Goal: Task Accomplishment & Management: Manage account settings

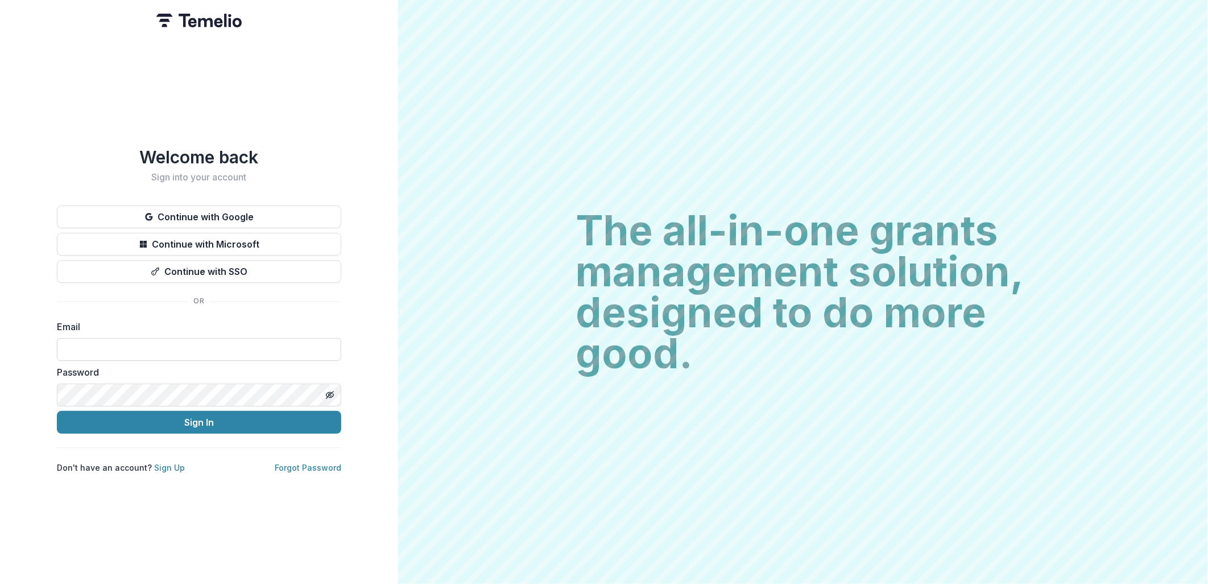
click at [92, 340] on input at bounding box center [199, 349] width 284 height 23
type input "**********"
click at [172, 418] on button "Sign In" at bounding box center [199, 422] width 284 height 23
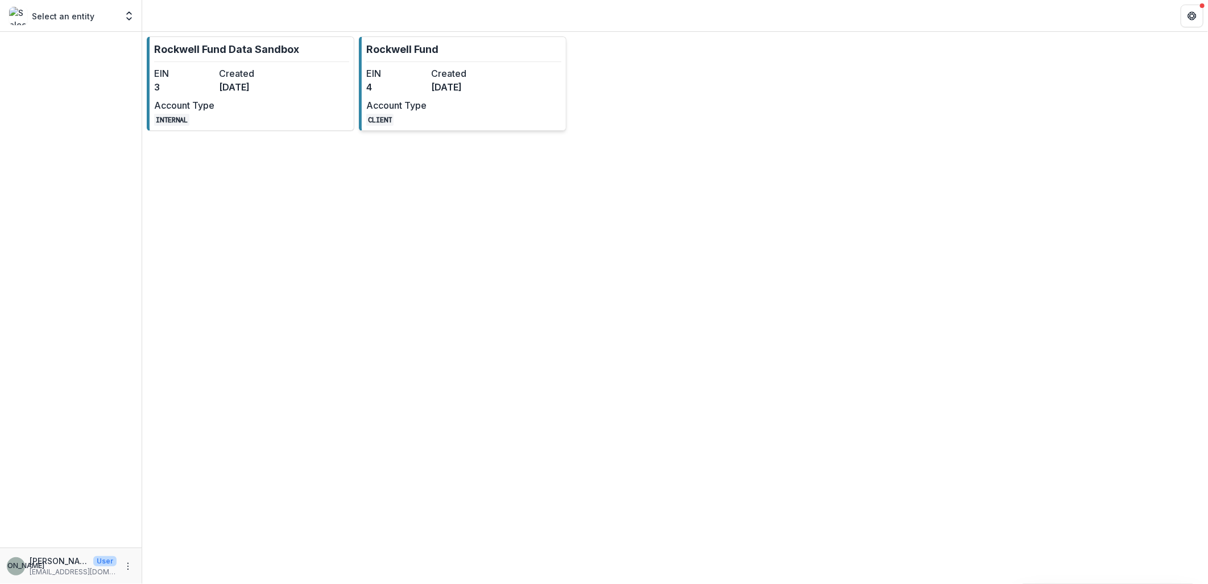
click at [393, 93] on dd "4" at bounding box center [396, 87] width 60 height 14
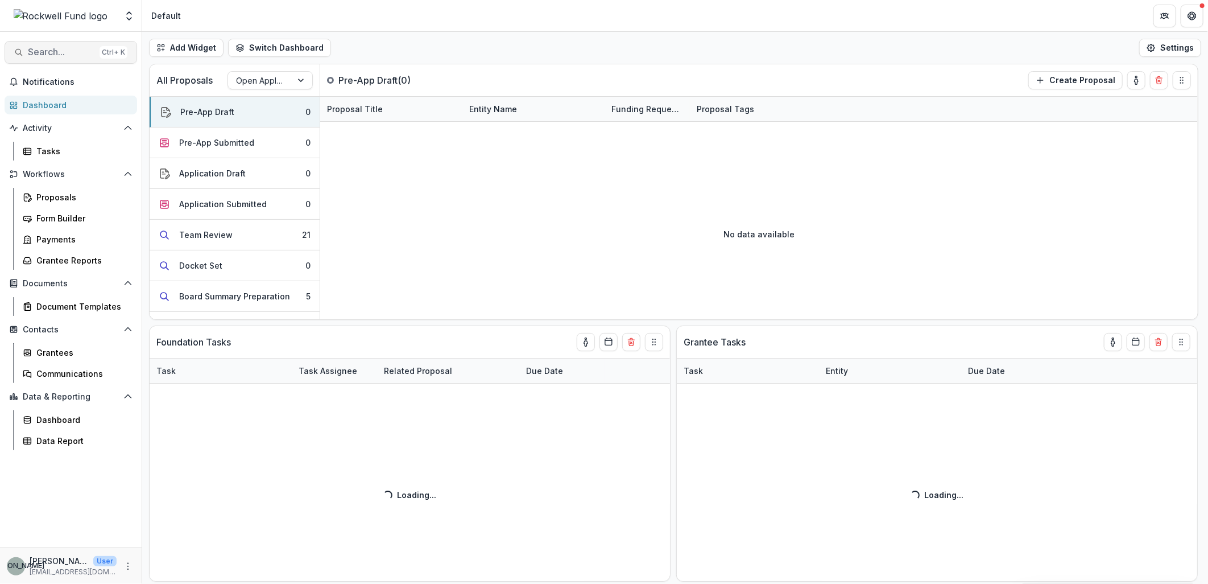
click at [53, 52] on span "Search..." at bounding box center [61, 52] width 67 height 11
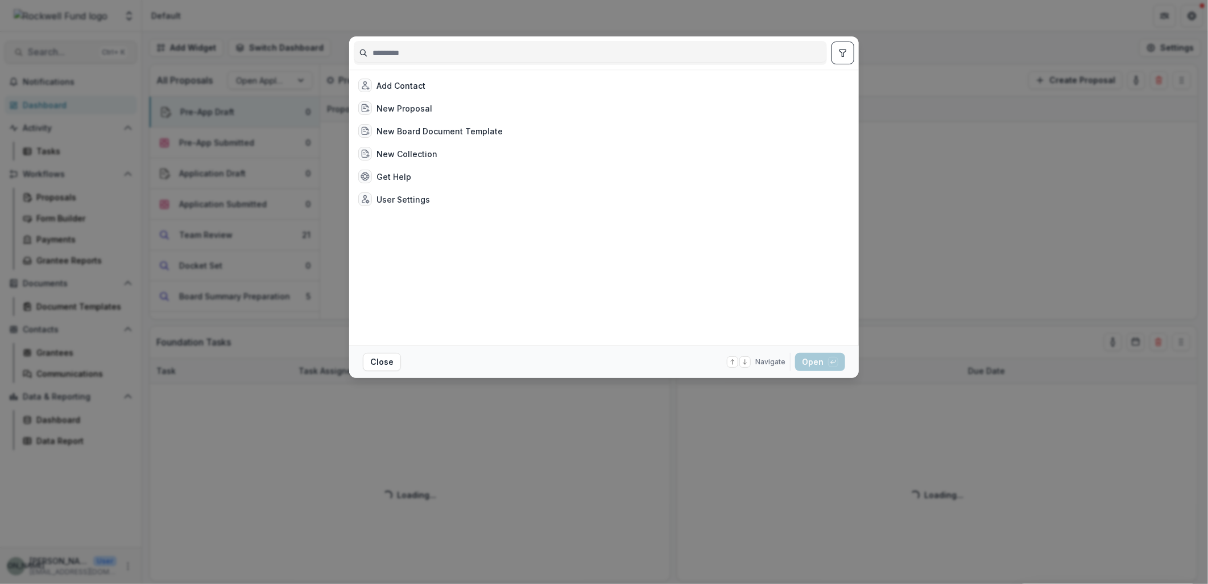
type input "*"
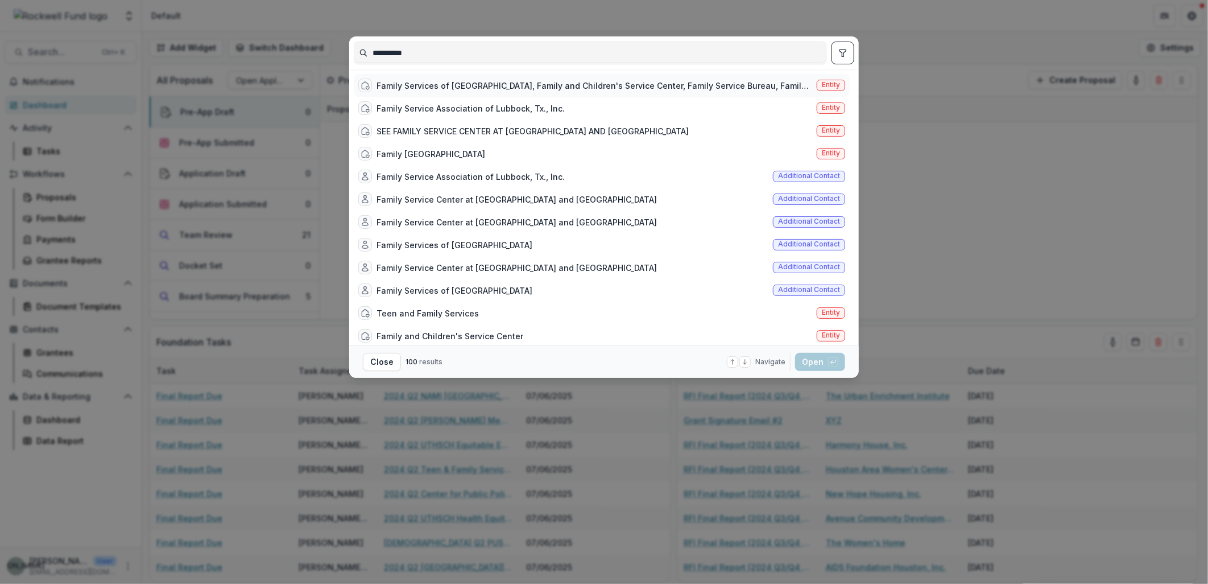
type input "**********"
click at [411, 84] on div "Family Services of [GEOGRAPHIC_DATA], Family and Children's Service Center, Fam…" at bounding box center [595, 86] width 436 height 12
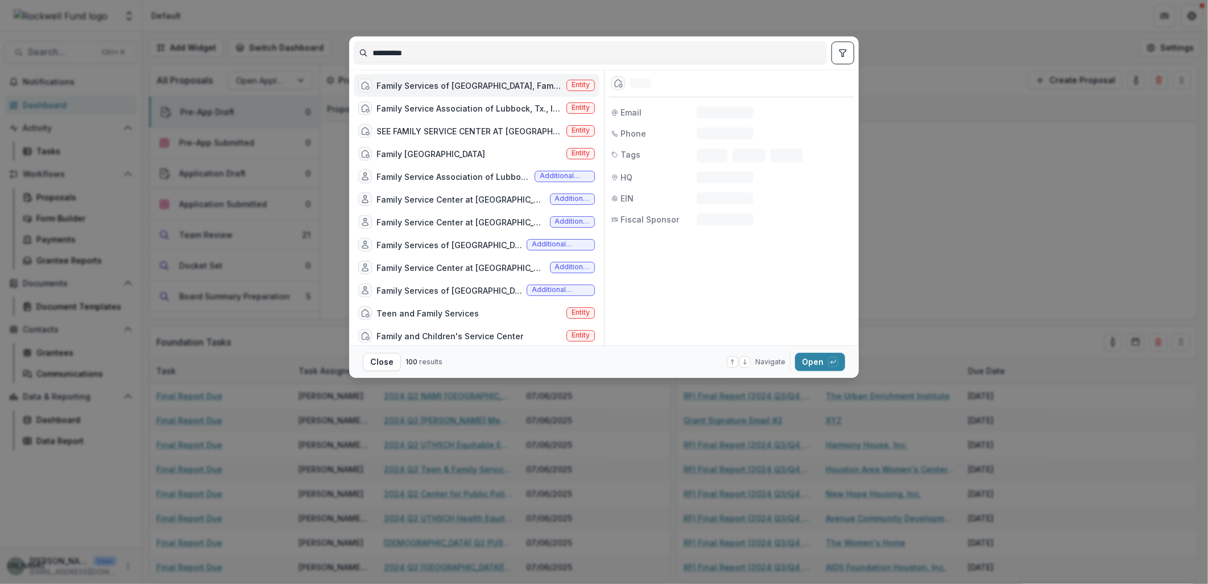
click at [435, 83] on div "Family Services of [GEOGRAPHIC_DATA], Family and Children's Service Center, Fam…" at bounding box center [469, 86] width 185 height 12
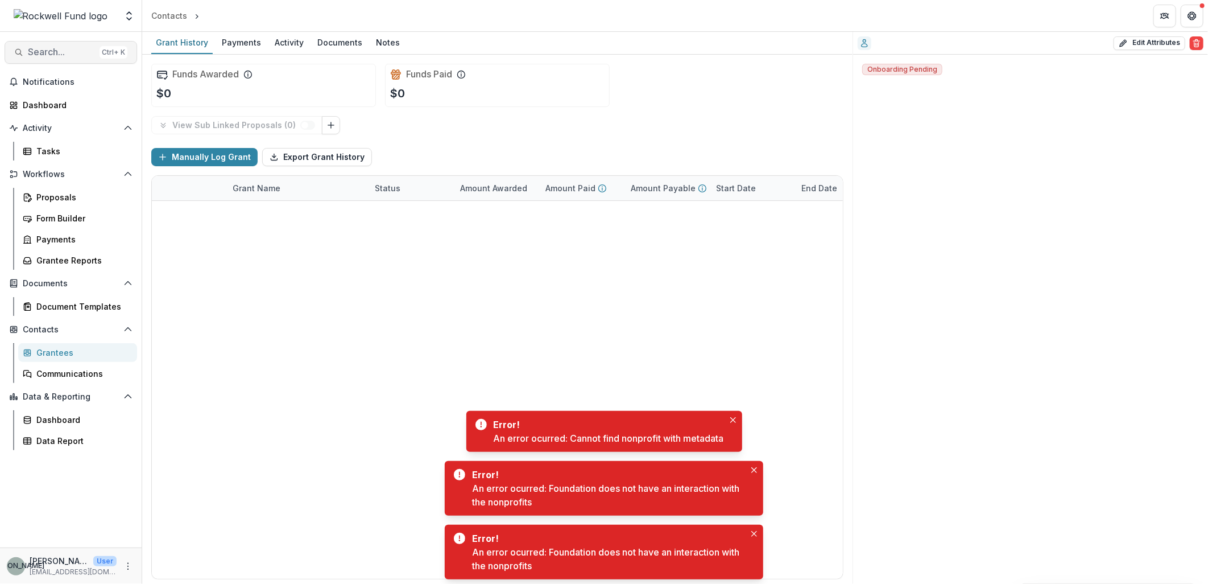
click at [53, 57] on span "Search..." at bounding box center [61, 52] width 67 height 11
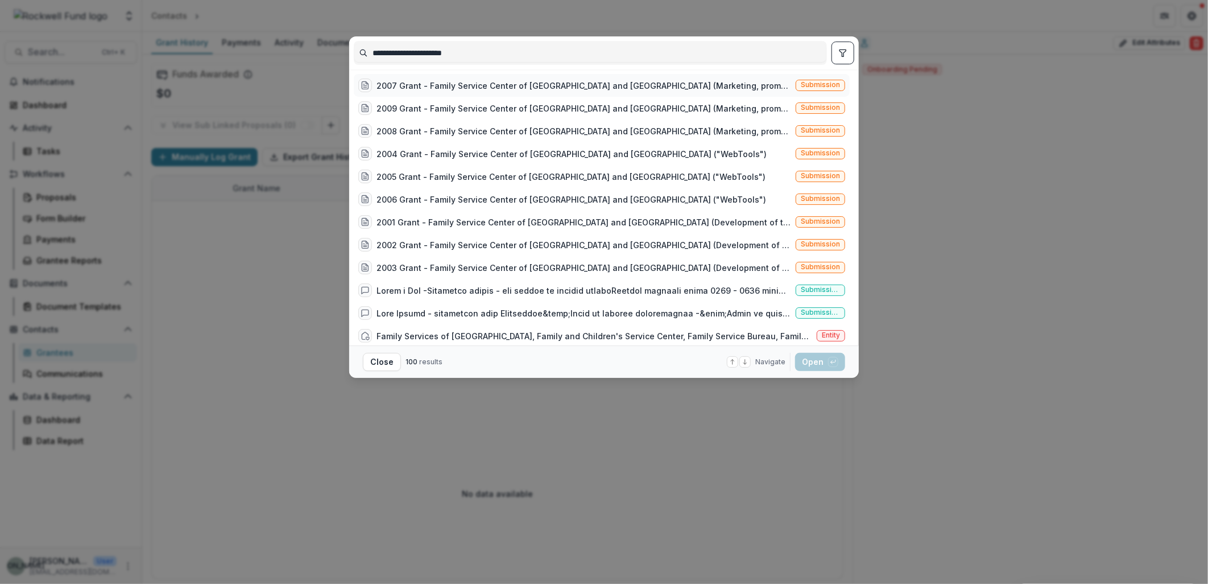
type input "**********"
click at [433, 80] on div "2007 Grant - Family Service Center of [GEOGRAPHIC_DATA] and [GEOGRAPHIC_DATA] (…" at bounding box center [584, 86] width 415 height 12
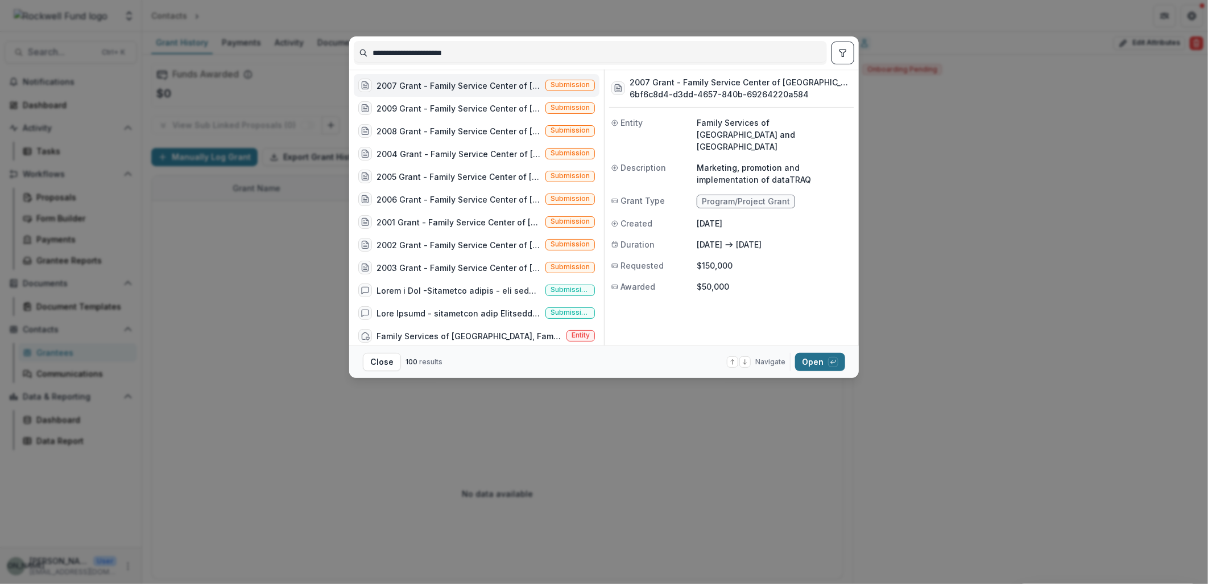
click at [809, 366] on button "Open with enter key" at bounding box center [820, 362] width 50 height 18
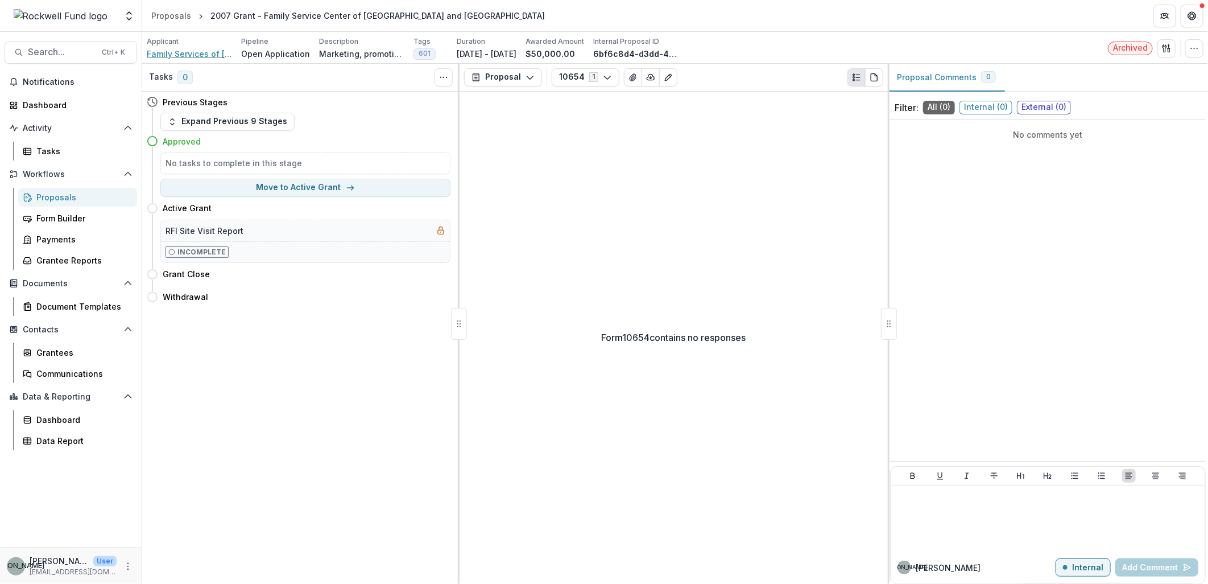
click at [180, 53] on span "Family Services of [GEOGRAPHIC_DATA] and [GEOGRAPHIC_DATA]" at bounding box center [189, 54] width 85 height 12
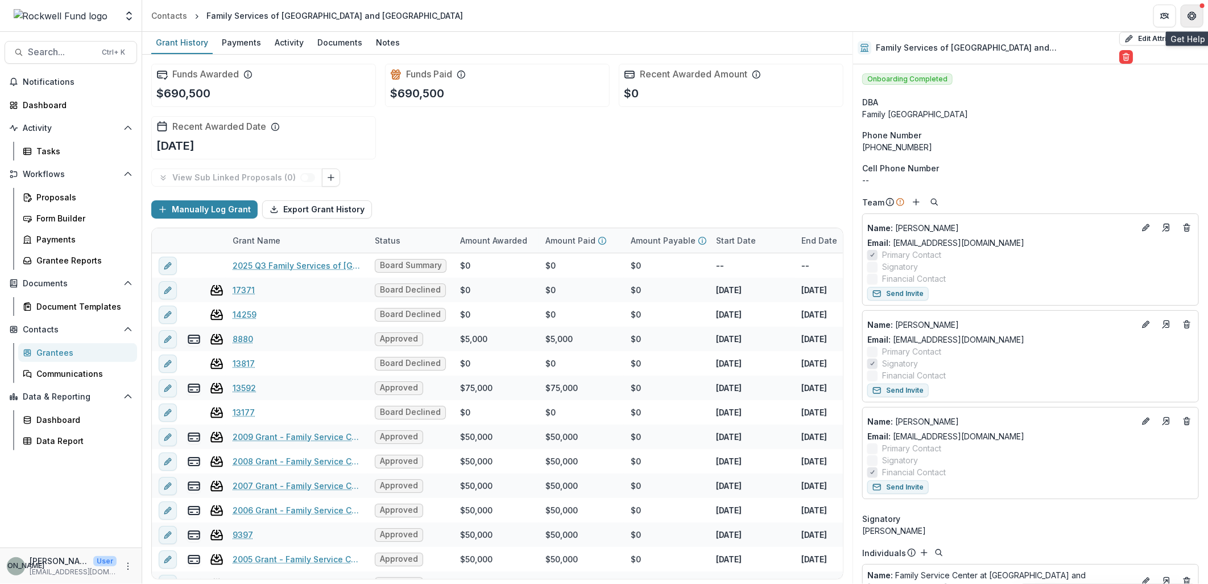
click at [1195, 14] on icon "Get Help" at bounding box center [1192, 15] width 9 height 9
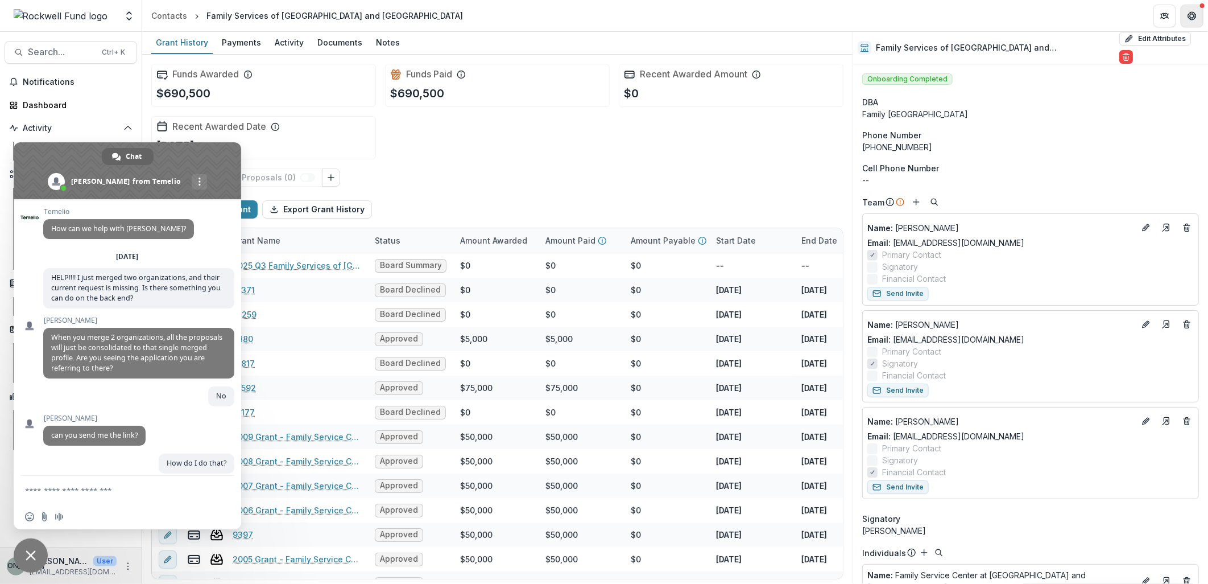
scroll to position [698, 0]
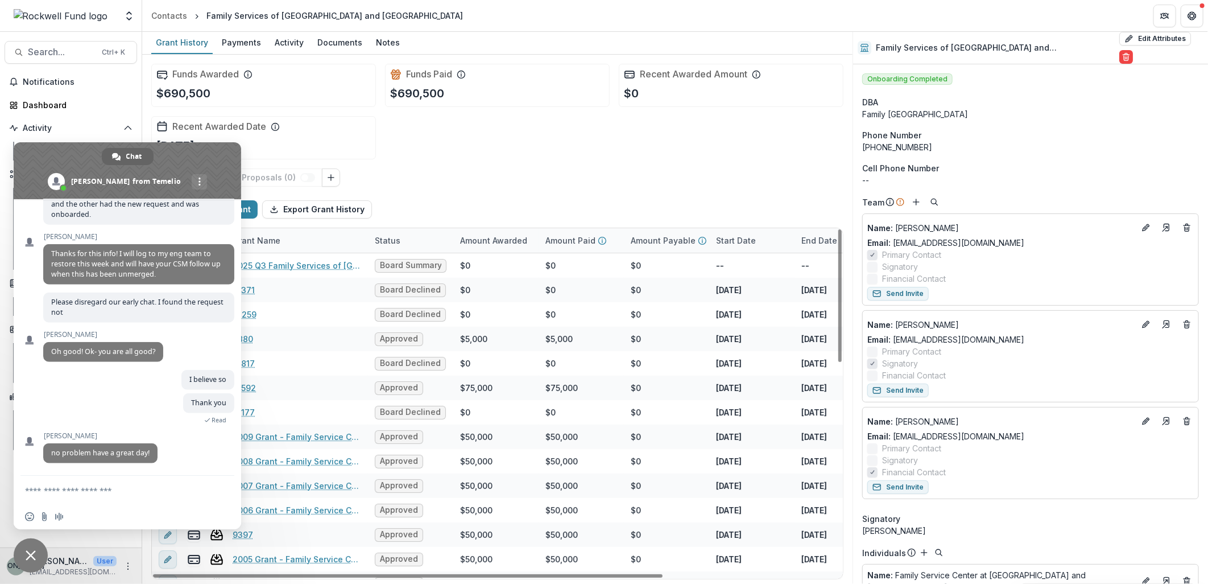
click at [26, 557] on span "Close chat" at bounding box center [31, 555] width 10 height 10
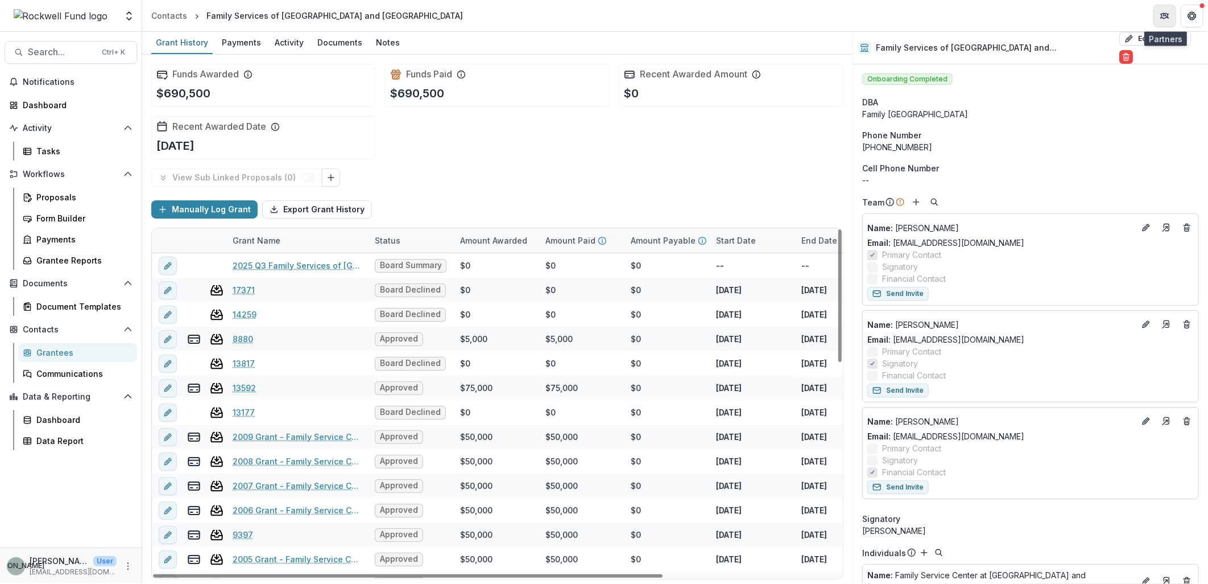
click at [1164, 14] on icon "Partners" at bounding box center [1166, 14] width 5 height 3
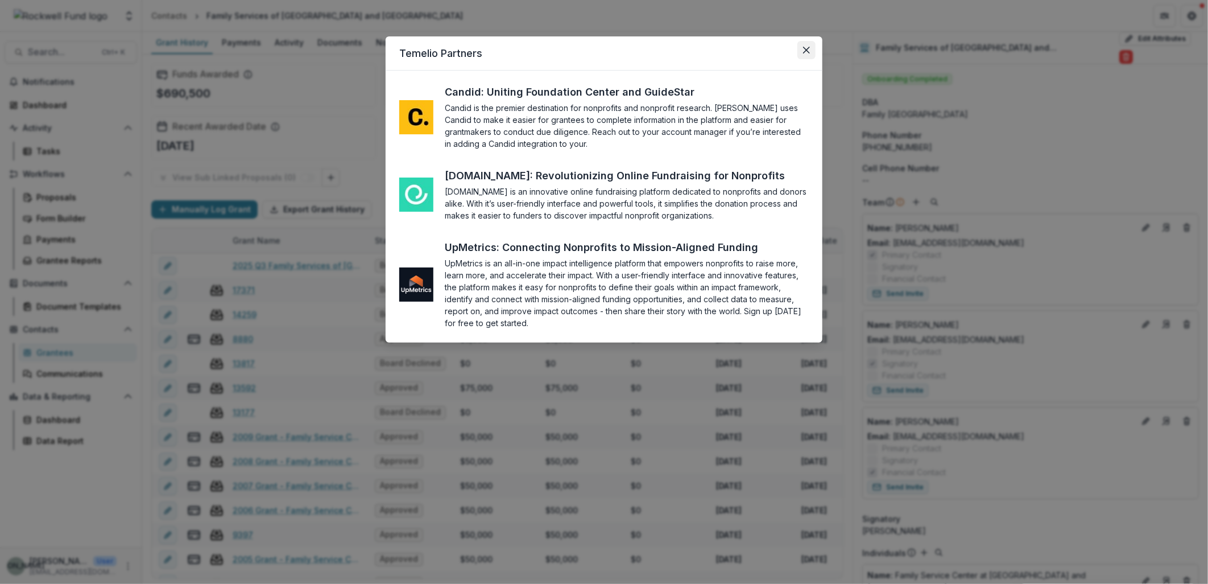
click at [807, 51] on icon "Close" at bounding box center [806, 50] width 7 height 7
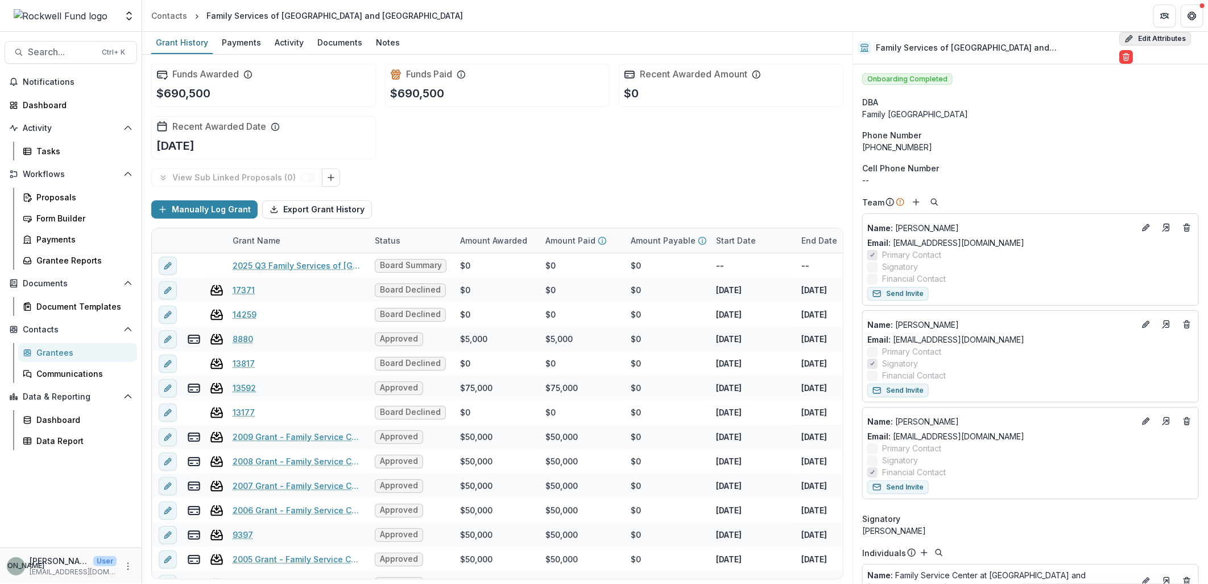
click at [1129, 38] on button "Edit Attributes" at bounding box center [1155, 39] width 72 height 14
select select "**"
select select
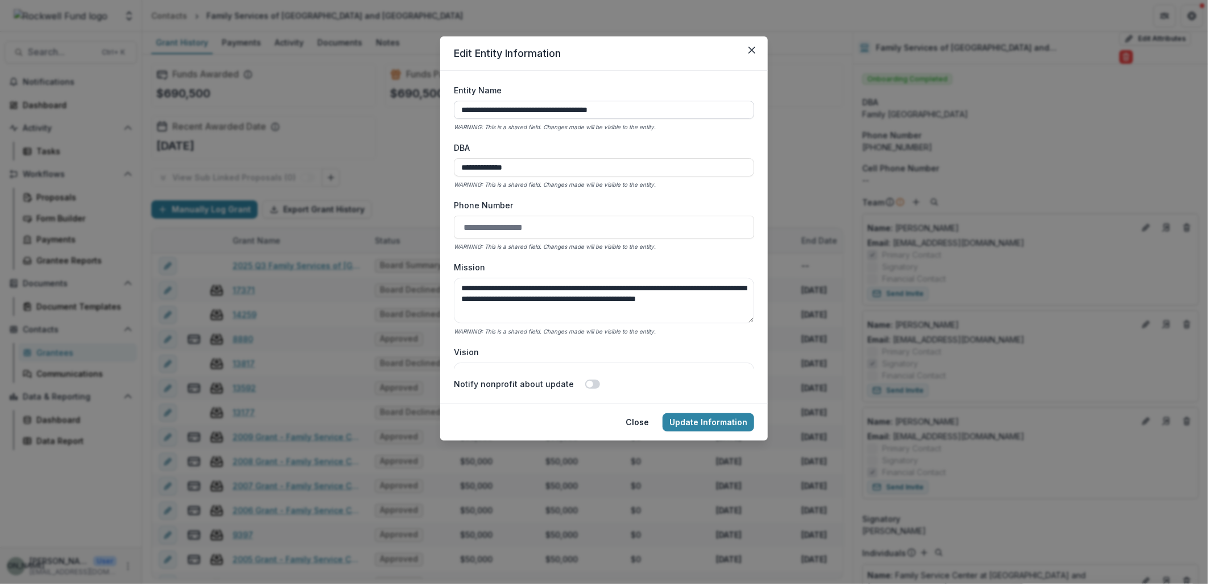
click at [521, 111] on input "**********" at bounding box center [604, 110] width 300 height 18
type input "**********"
click at [726, 421] on button "Update Information" at bounding box center [709, 422] width 92 height 18
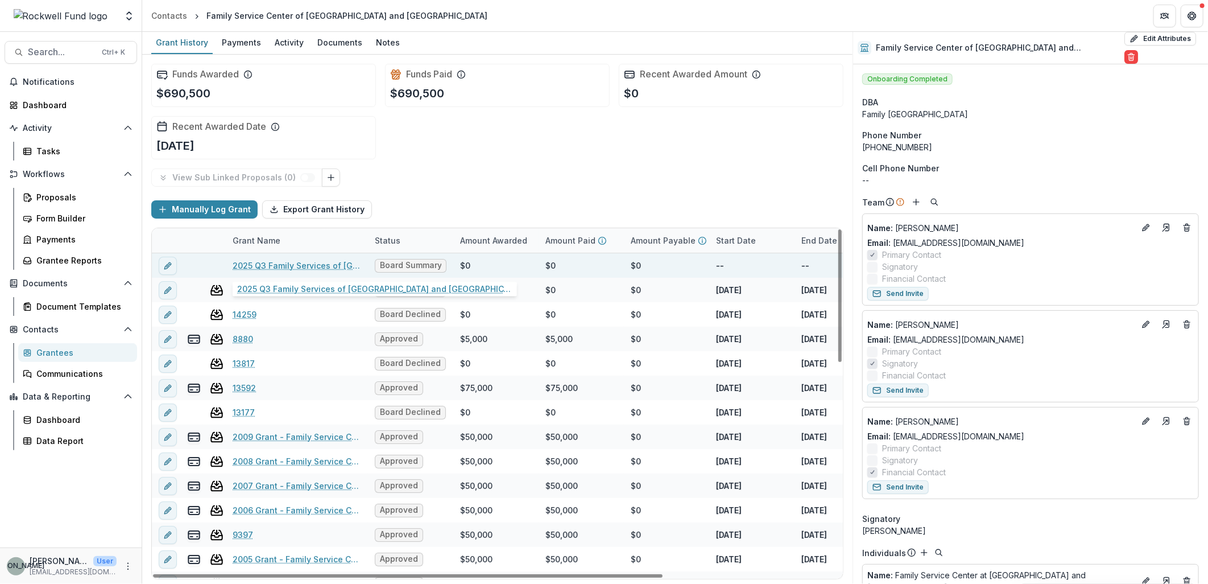
click at [304, 262] on link "2025 Q3 Family Services of [GEOGRAPHIC_DATA] and [GEOGRAPHIC_DATA]" at bounding box center [297, 265] width 129 height 12
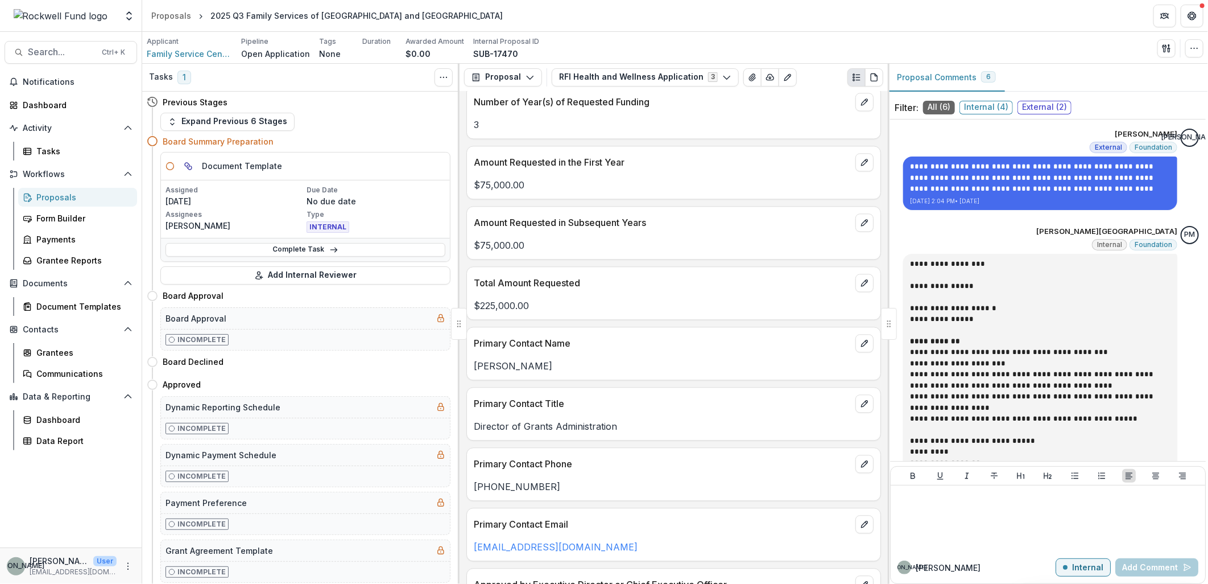
scroll to position [1643, 0]
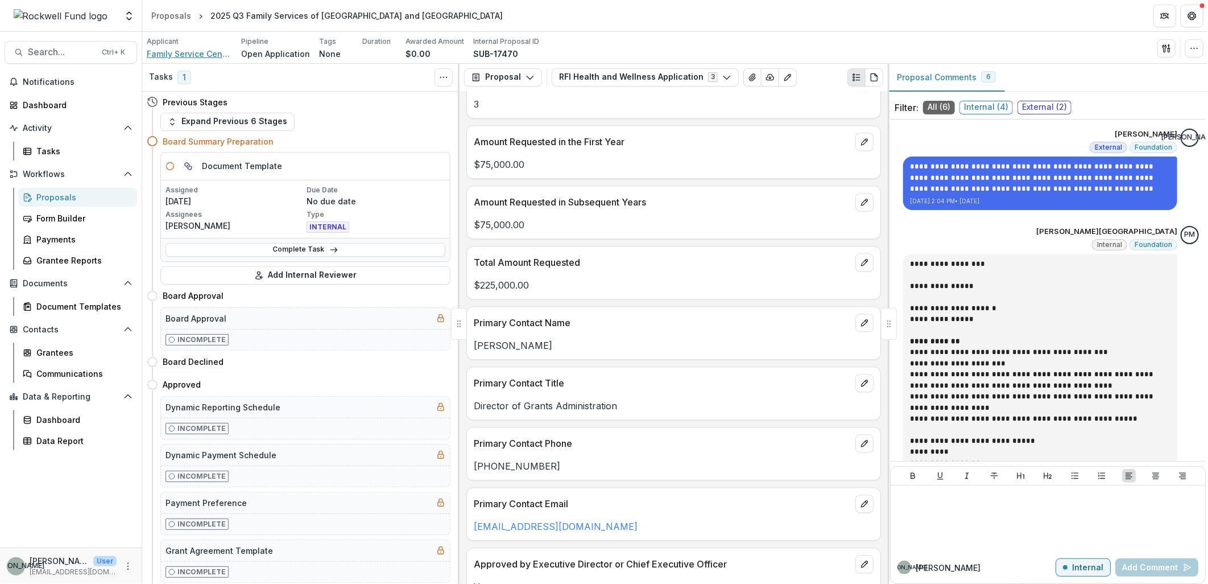
click at [200, 56] on span "Family Service Center of [GEOGRAPHIC_DATA] and [GEOGRAPHIC_DATA]" at bounding box center [189, 54] width 85 height 12
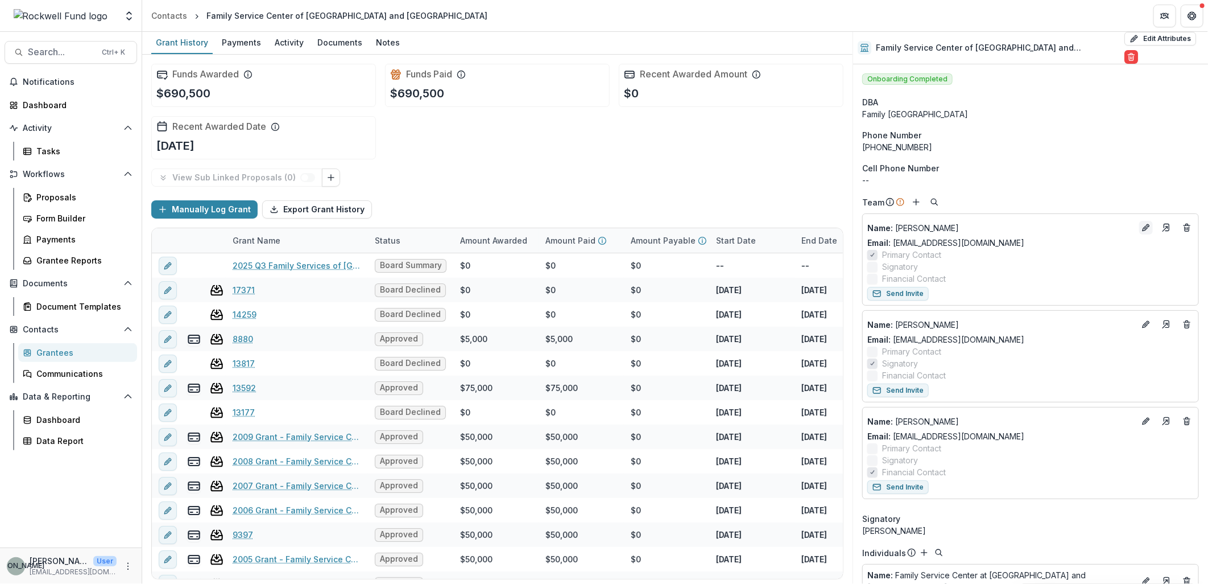
click at [1143, 226] on icon "Edit" at bounding box center [1145, 228] width 5 height 5
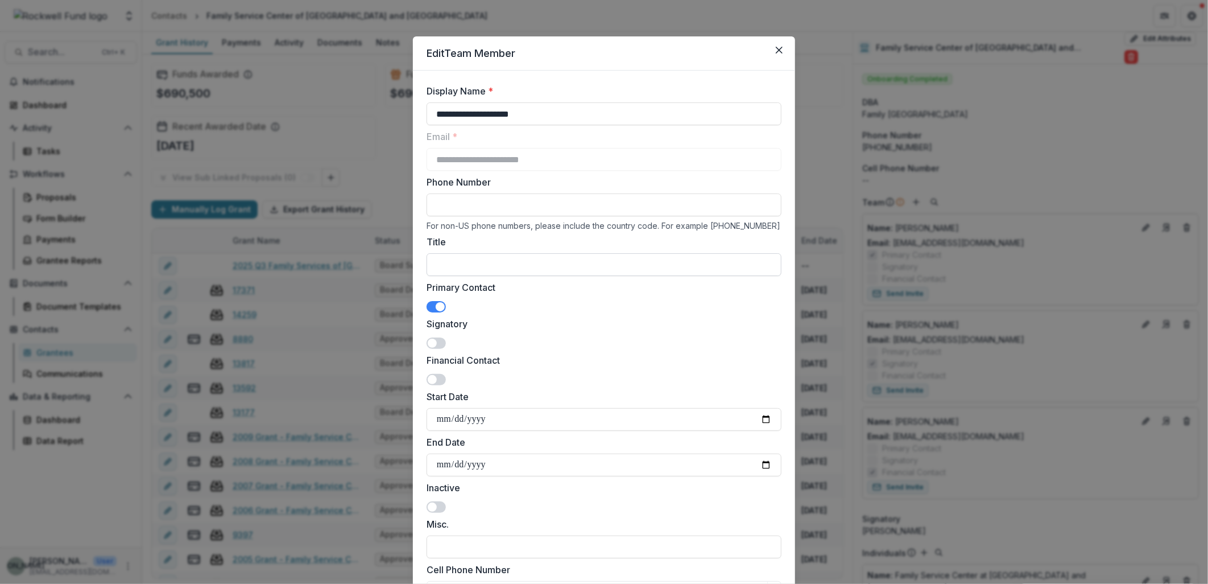
click at [452, 263] on input "Title" at bounding box center [604, 264] width 355 height 23
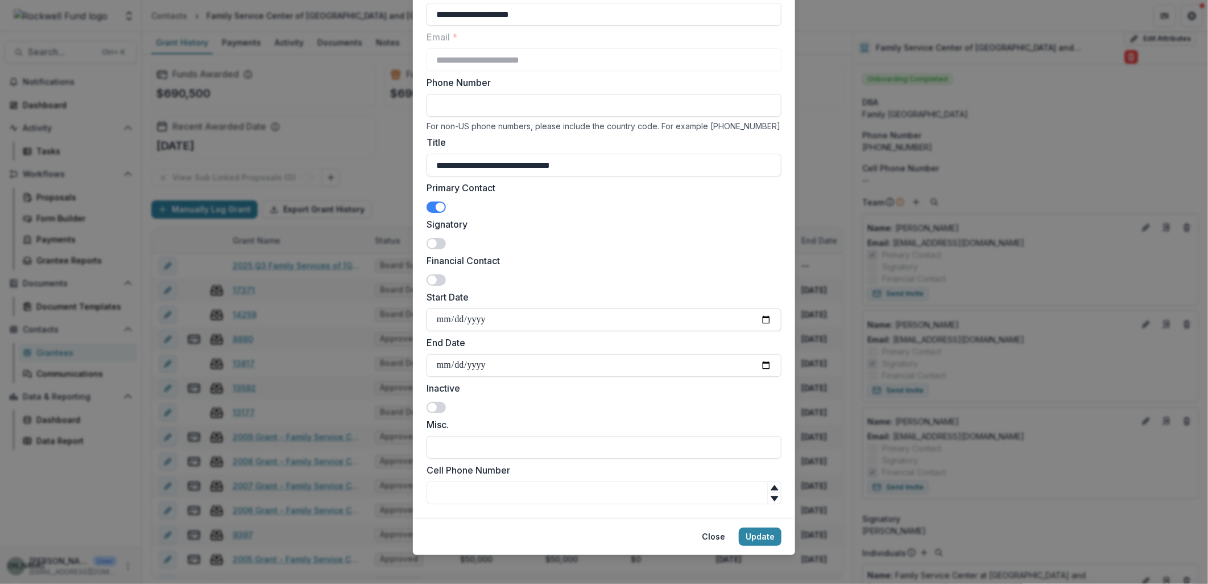
scroll to position [106, 0]
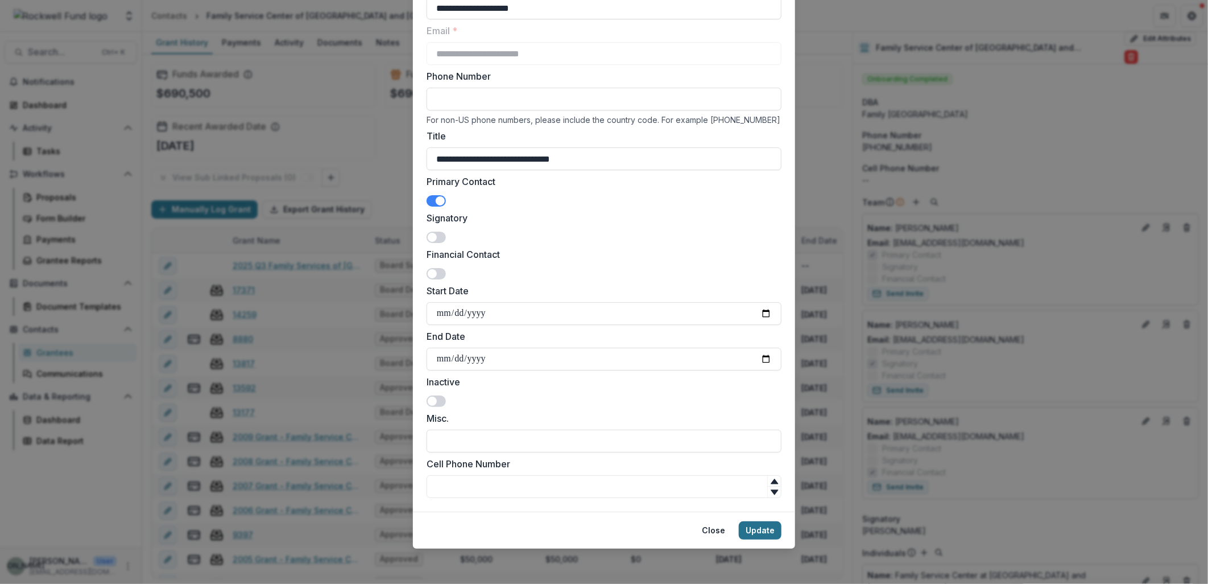
type input "**********"
click at [762, 532] on button "Update" at bounding box center [760, 530] width 43 height 18
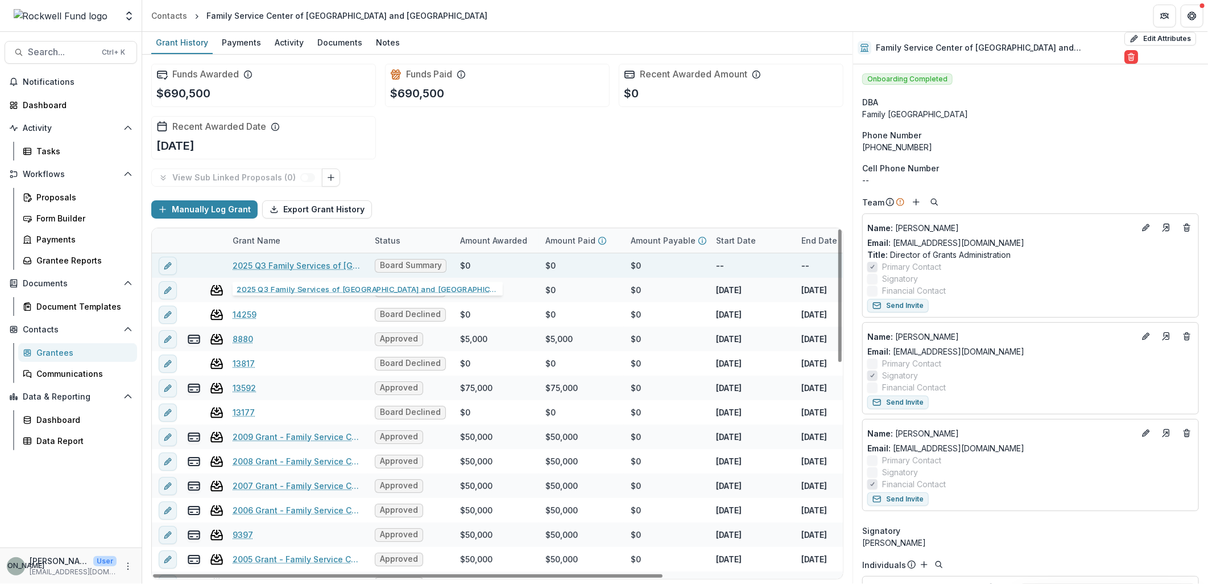
click at [280, 262] on link "2025 Q3 Family Services of [GEOGRAPHIC_DATA] and [GEOGRAPHIC_DATA]" at bounding box center [297, 265] width 129 height 12
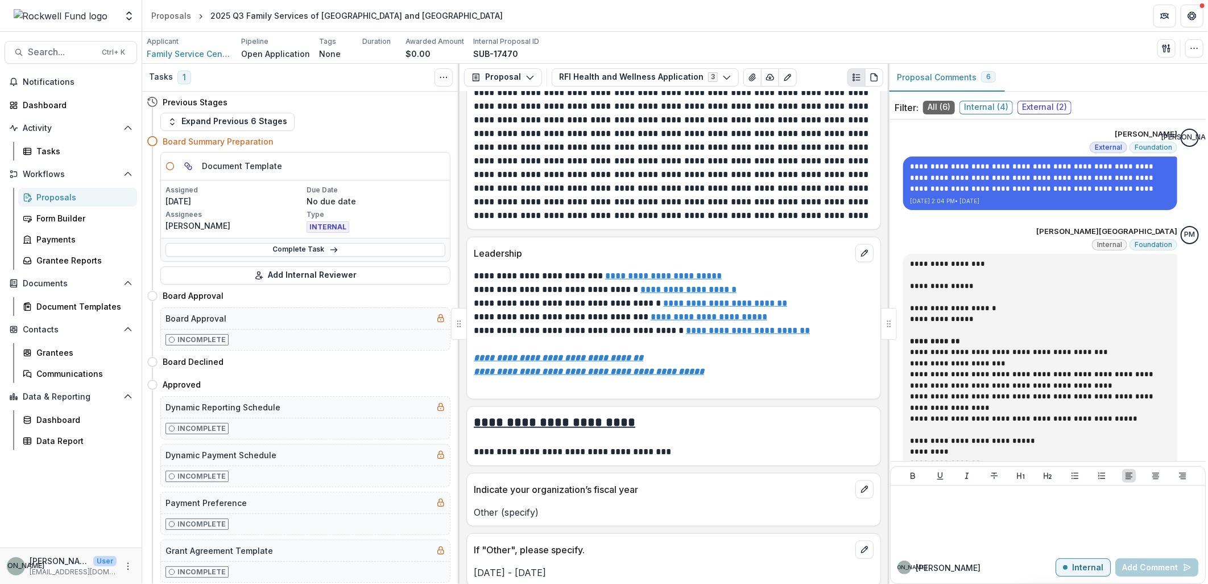
scroll to position [6178, 0]
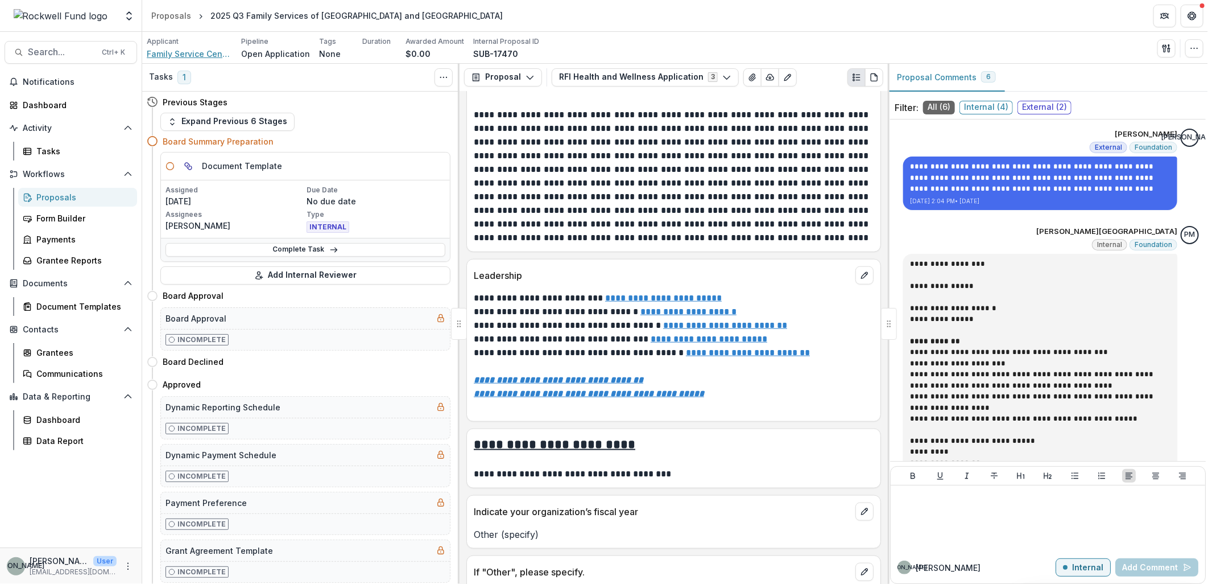
click at [196, 49] on span "Family Service Center of [GEOGRAPHIC_DATA] and [GEOGRAPHIC_DATA]" at bounding box center [189, 54] width 85 height 12
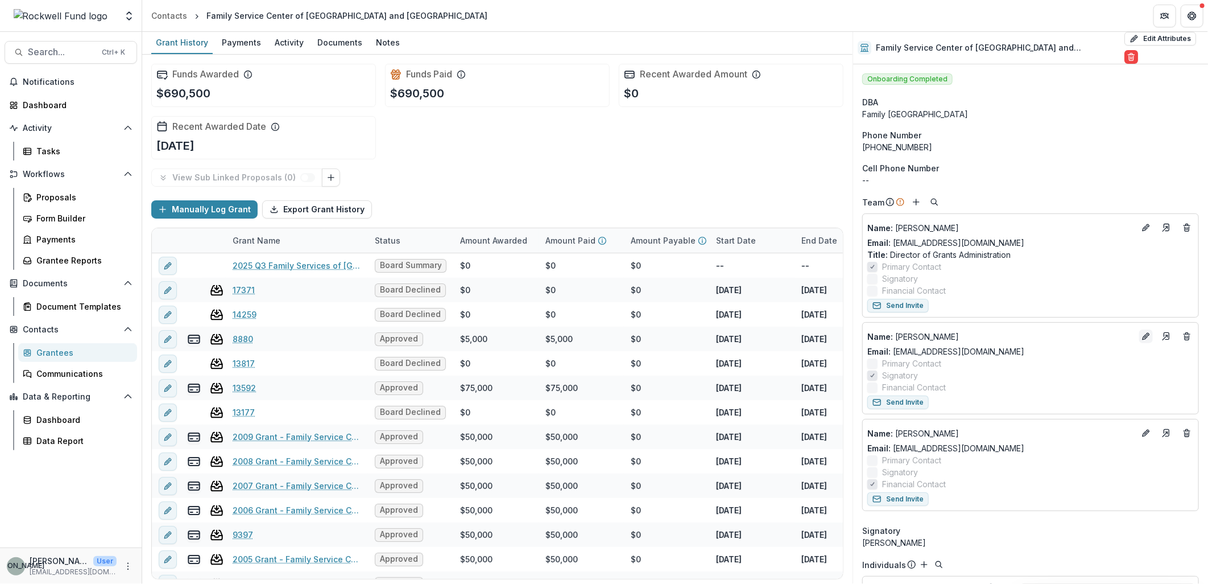
click at [1147, 333] on icon "Edit" at bounding box center [1148, 334] width 3 height 3
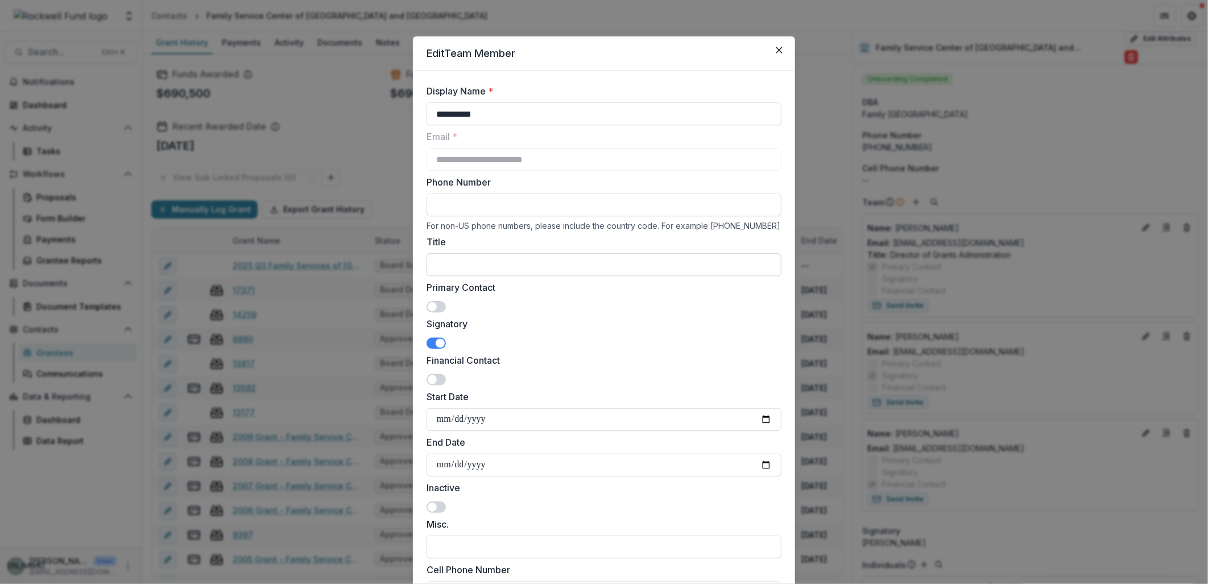
click at [461, 265] on input "Title" at bounding box center [604, 264] width 355 height 23
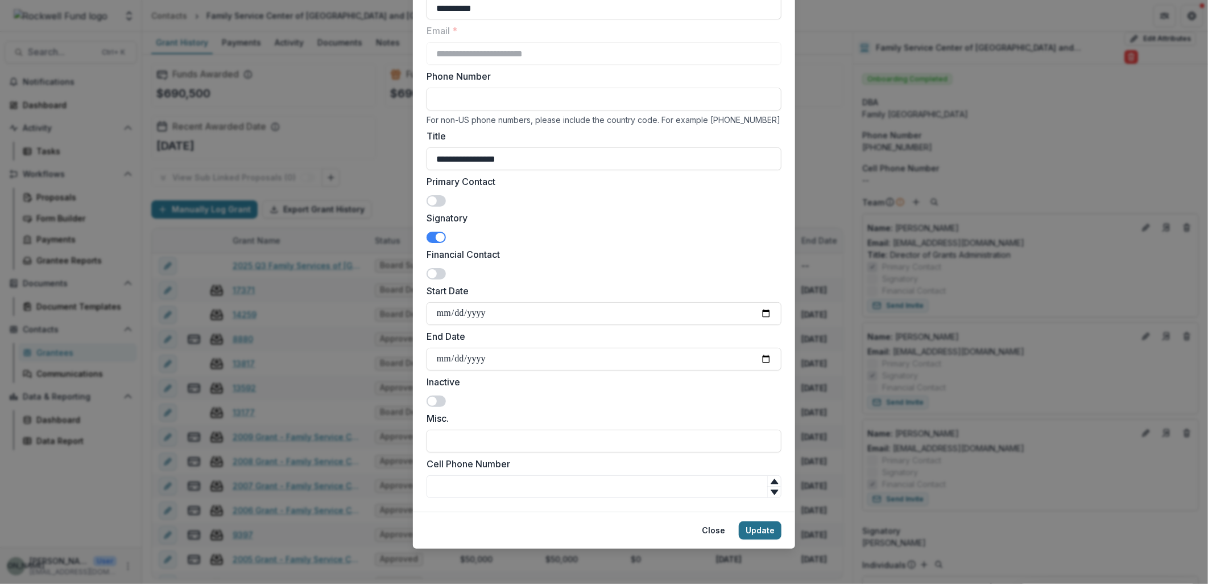
type input "**********"
click at [755, 531] on button "Update" at bounding box center [760, 530] width 43 height 18
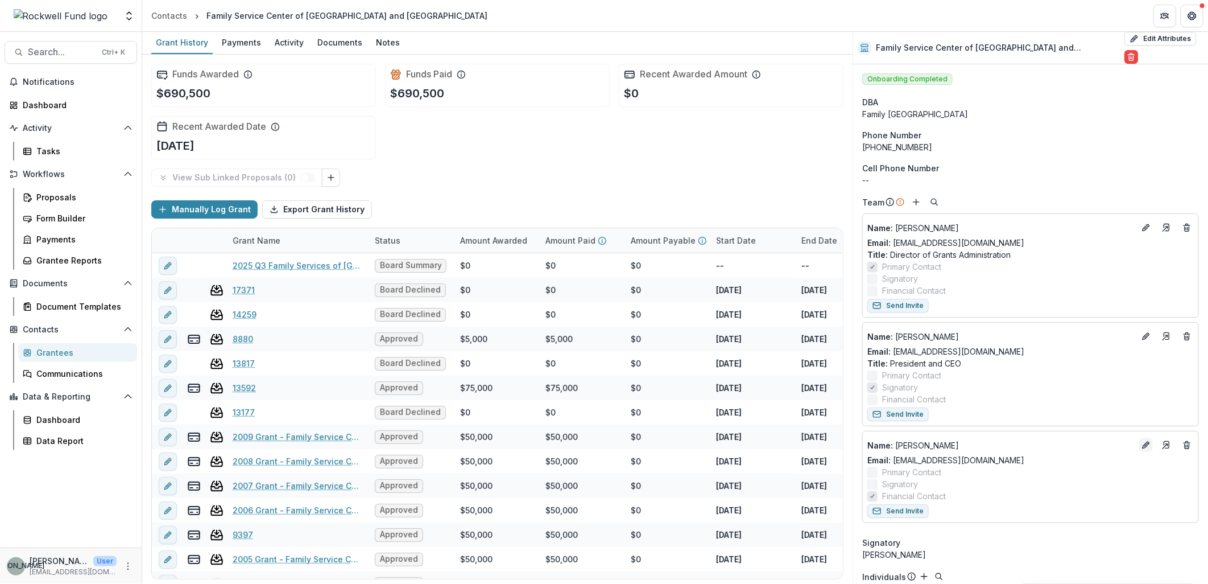
click at [1144, 440] on icon "Edit" at bounding box center [1146, 444] width 9 height 9
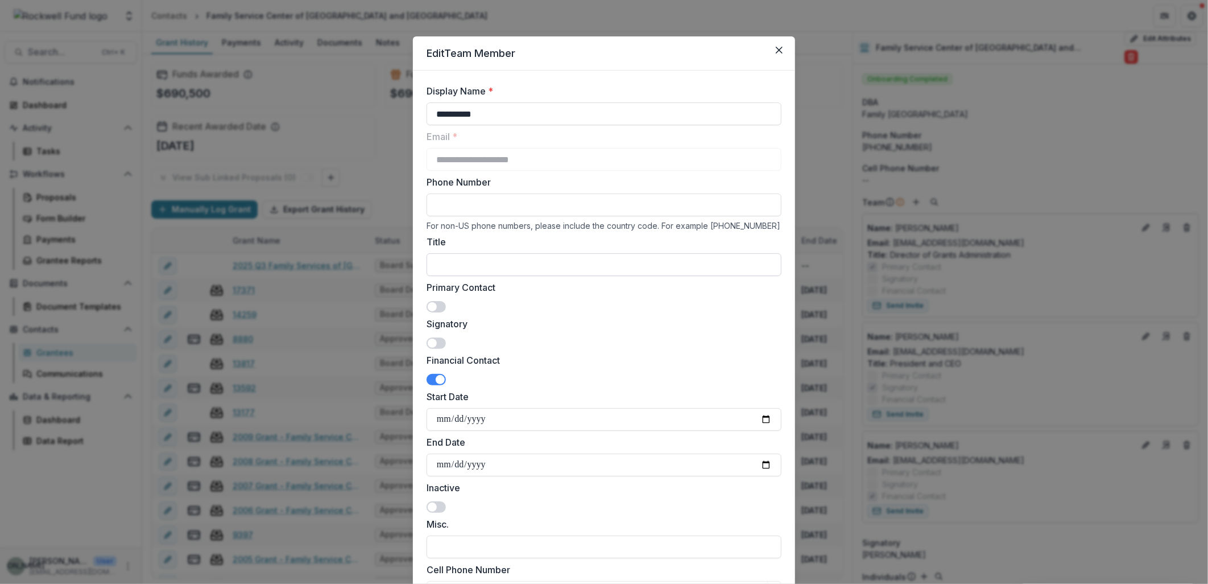
click at [458, 267] on input "Title" at bounding box center [604, 264] width 355 height 23
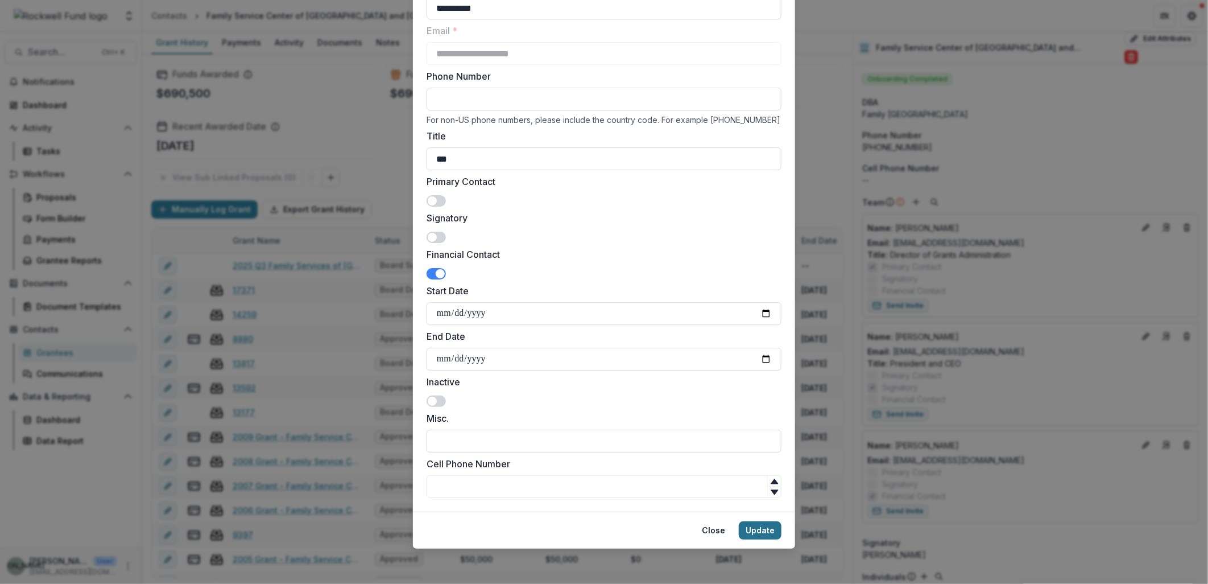
type input "***"
click at [762, 531] on button "Update" at bounding box center [760, 530] width 43 height 18
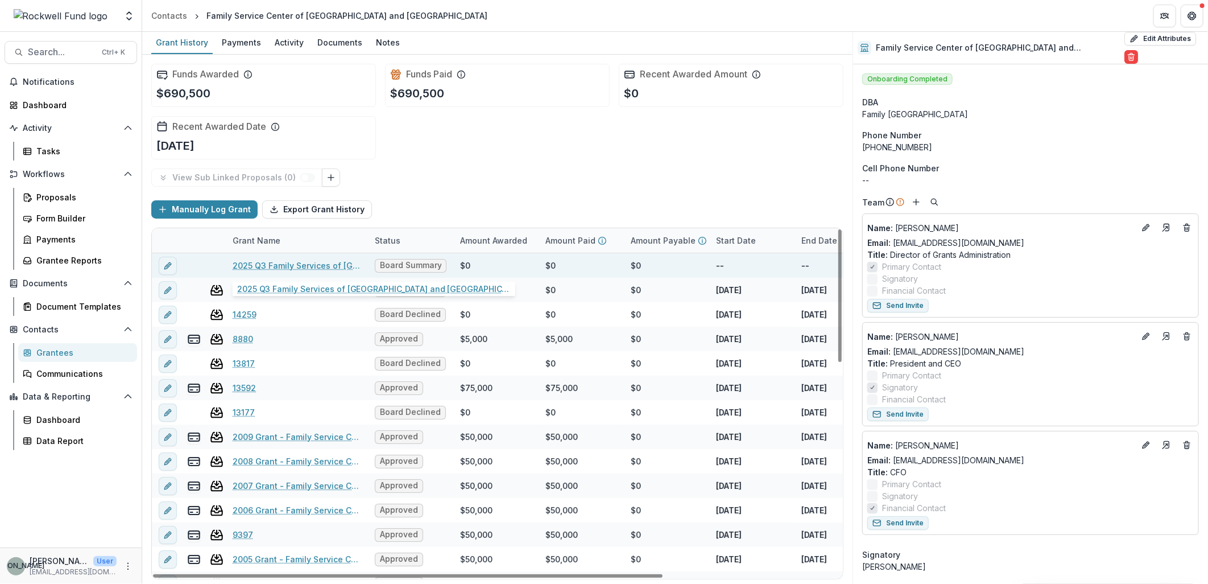
click at [287, 262] on link "2025 Q3 Family Services of [GEOGRAPHIC_DATA] and [GEOGRAPHIC_DATA]" at bounding box center [297, 265] width 129 height 12
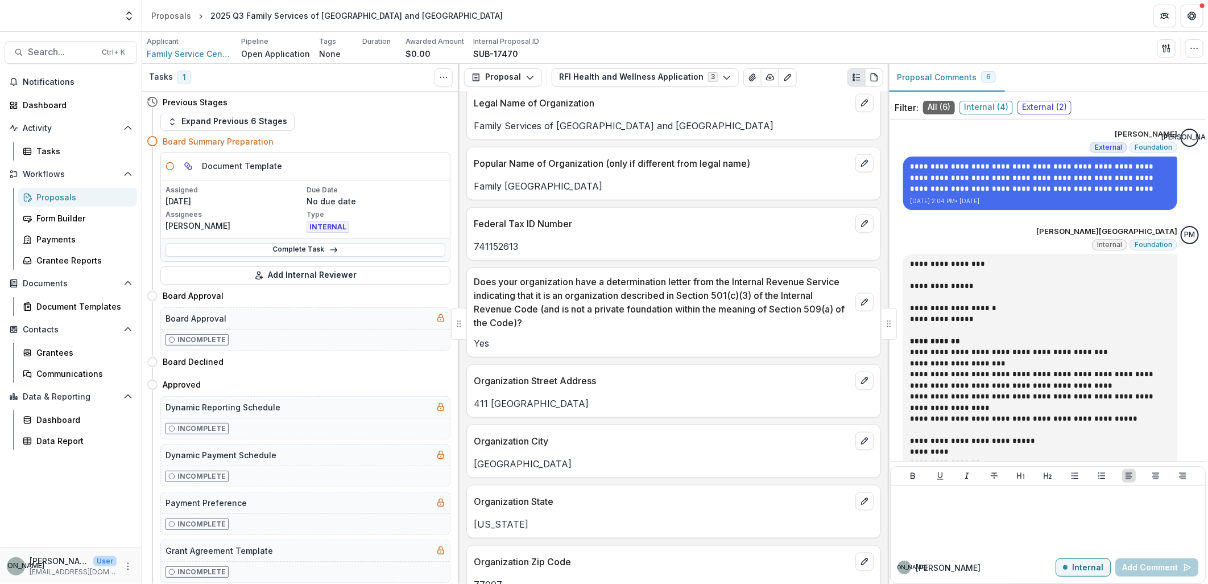
scroll to position [885, 0]
